Goal: Task Accomplishment & Management: Use online tool/utility

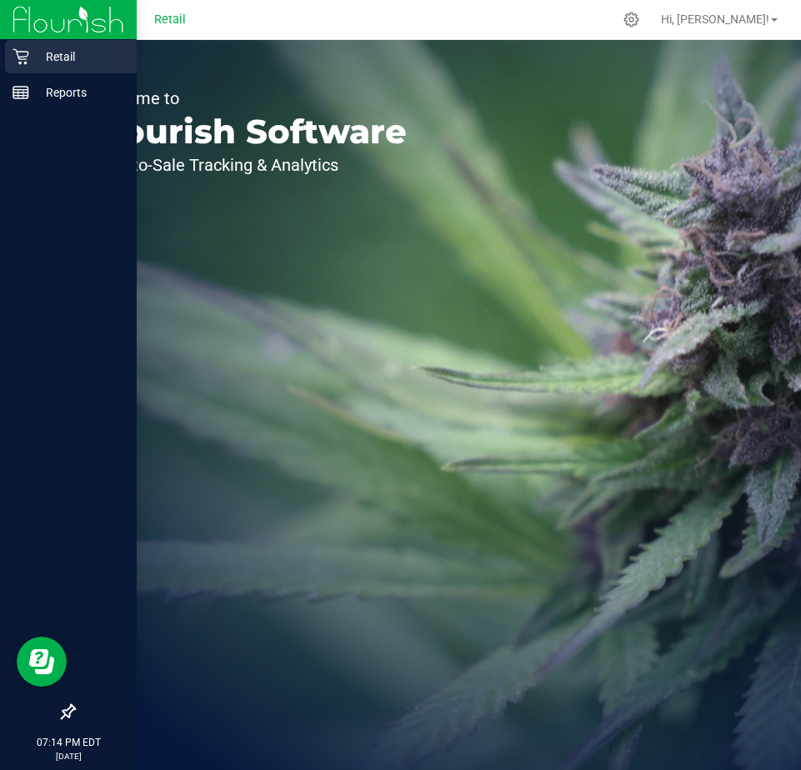
click at [59, 49] on p "Retail" at bounding box center [79, 57] width 100 height 20
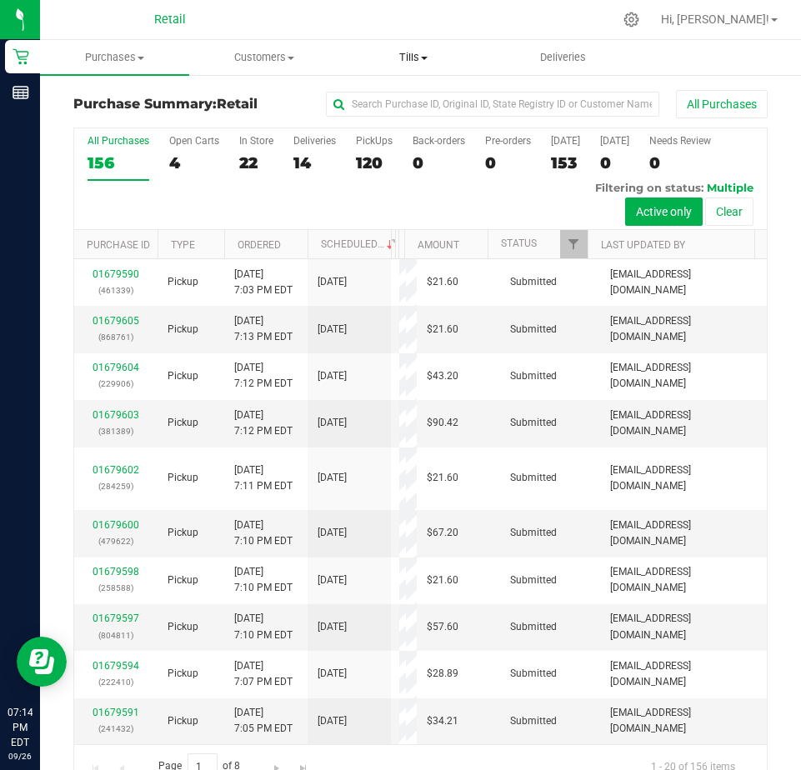
click at [406, 55] on span "Tills" at bounding box center [413, 57] width 147 height 15
click at [406, 101] on span "Manage tills" at bounding box center [395, 100] width 112 height 14
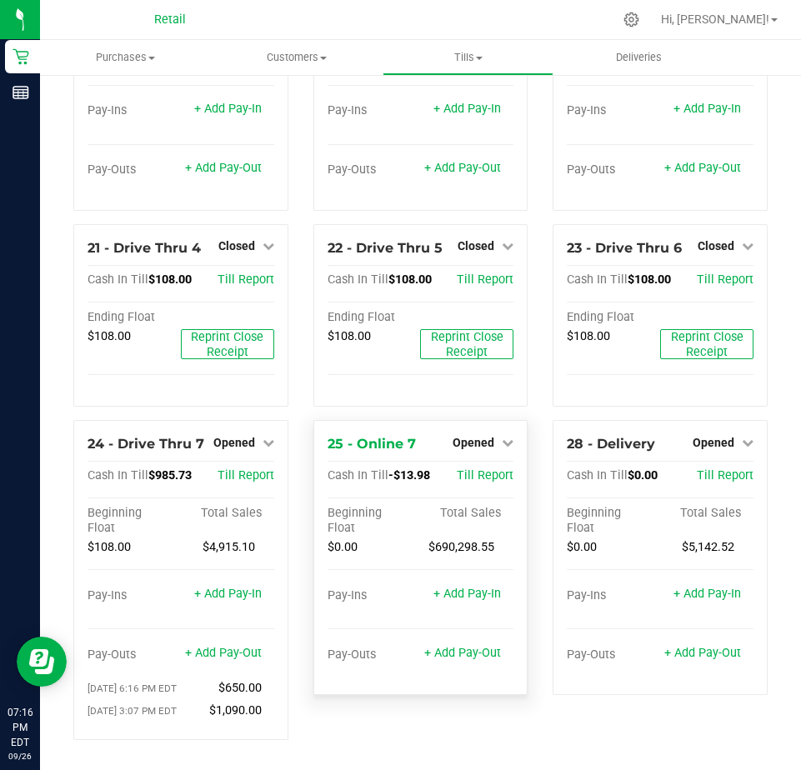
scroll to position [1841, 0]
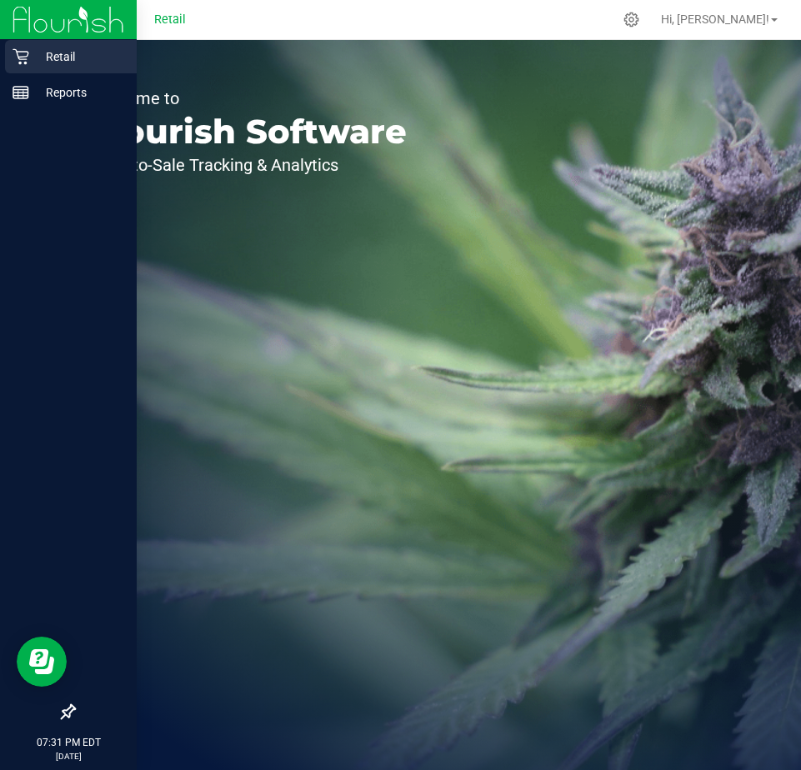
click at [28, 52] on icon at bounding box center [20, 57] width 16 height 16
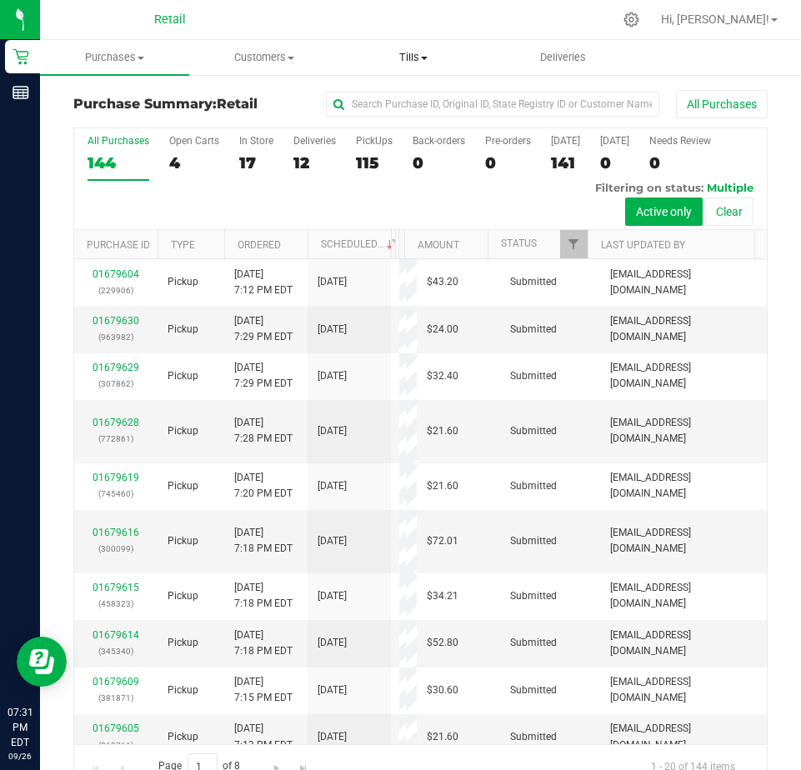
click at [414, 52] on span "Tills" at bounding box center [413, 57] width 147 height 15
click at [399, 100] on span "Manage tills" at bounding box center [395, 100] width 112 height 14
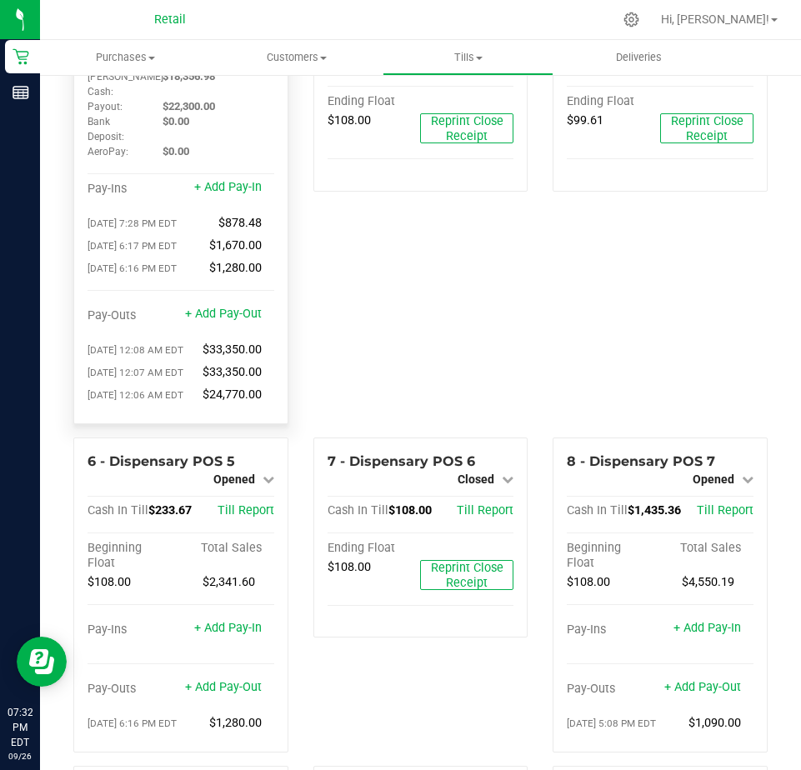
scroll to position [128, 0]
